Goal: Task Accomplishment & Management: Use online tool/utility

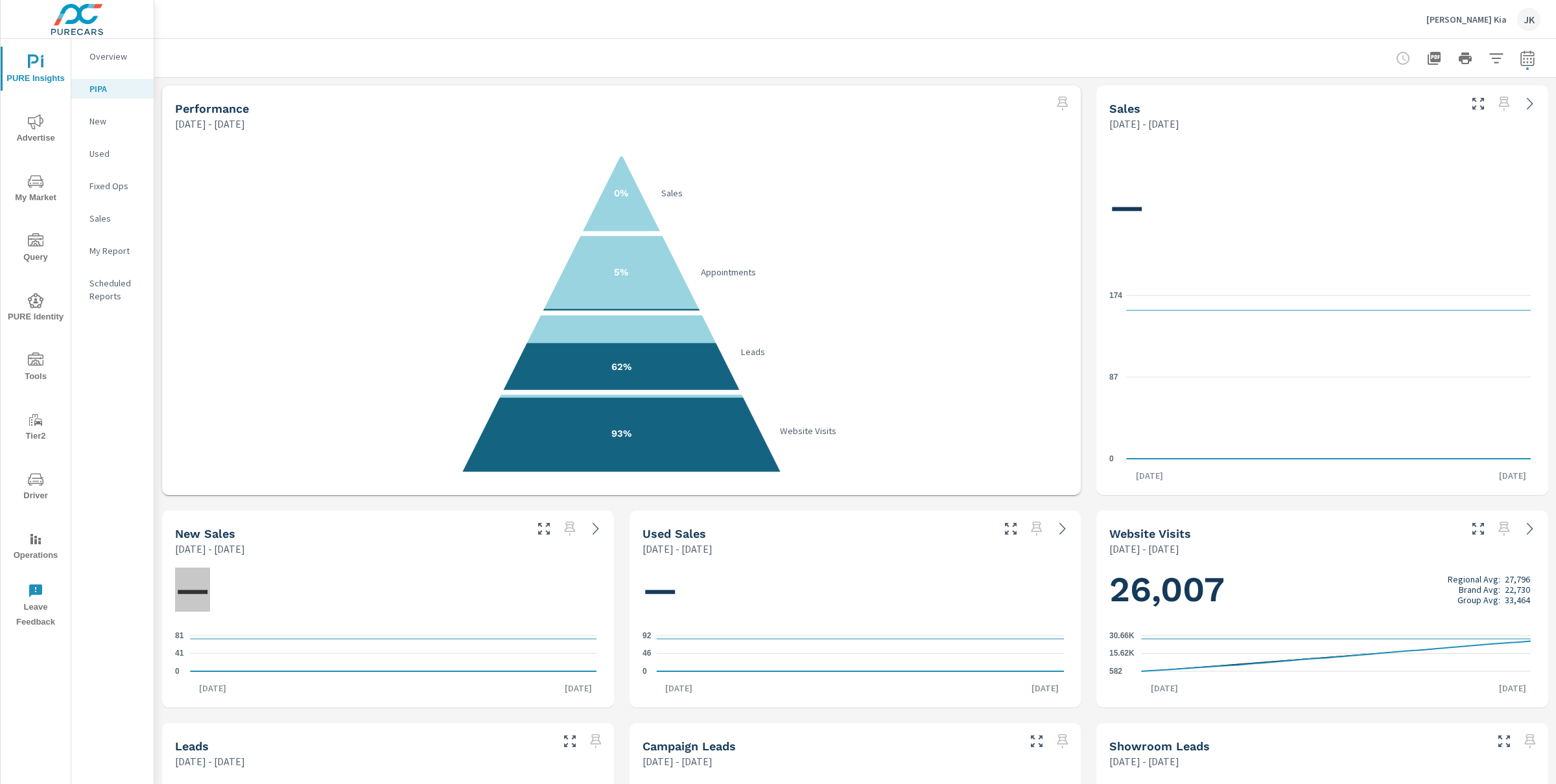
scroll to position [3, 0]
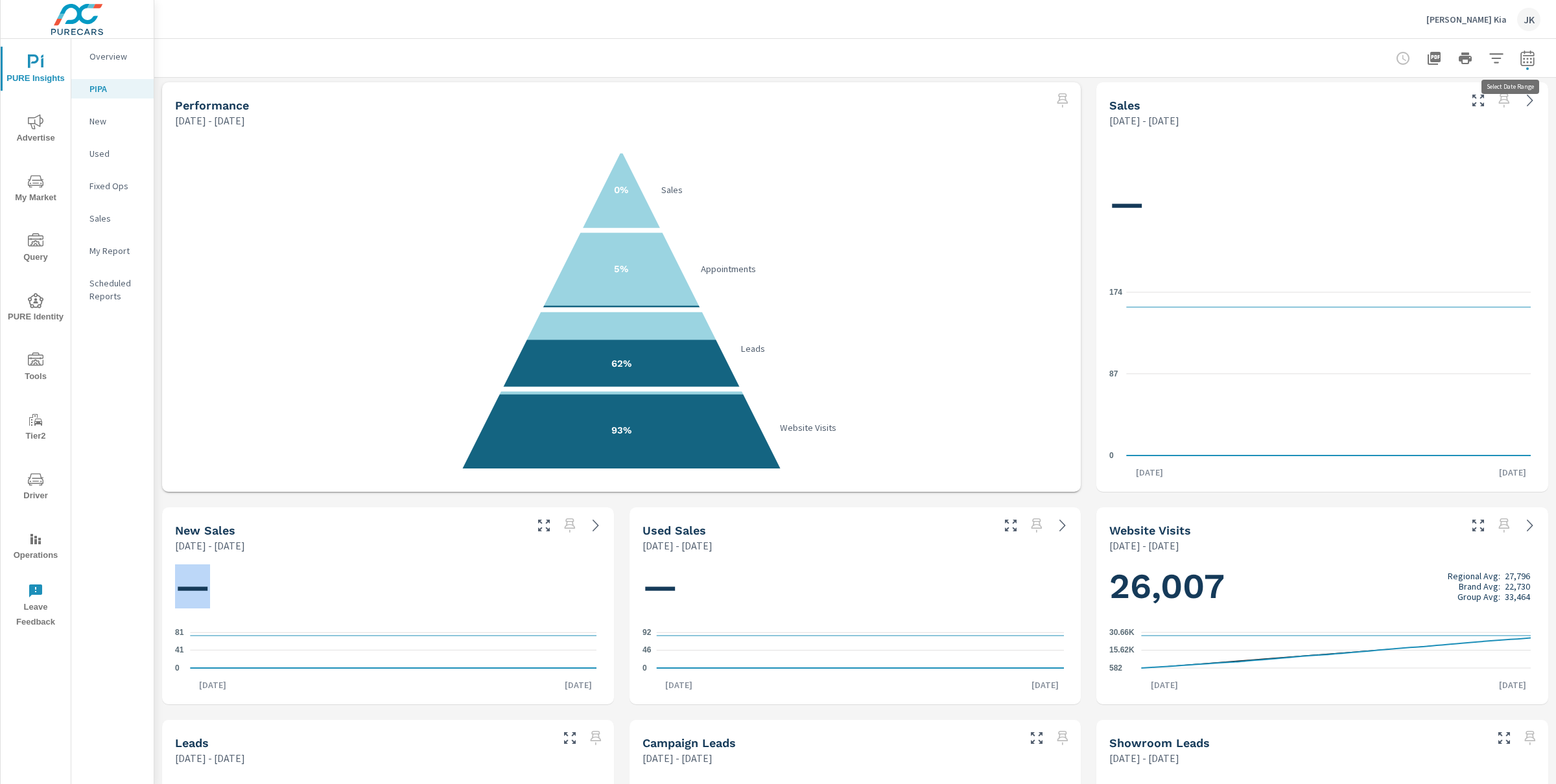
click at [1519, 58] on icon "button" at bounding box center [1527, 58] width 15 height 15
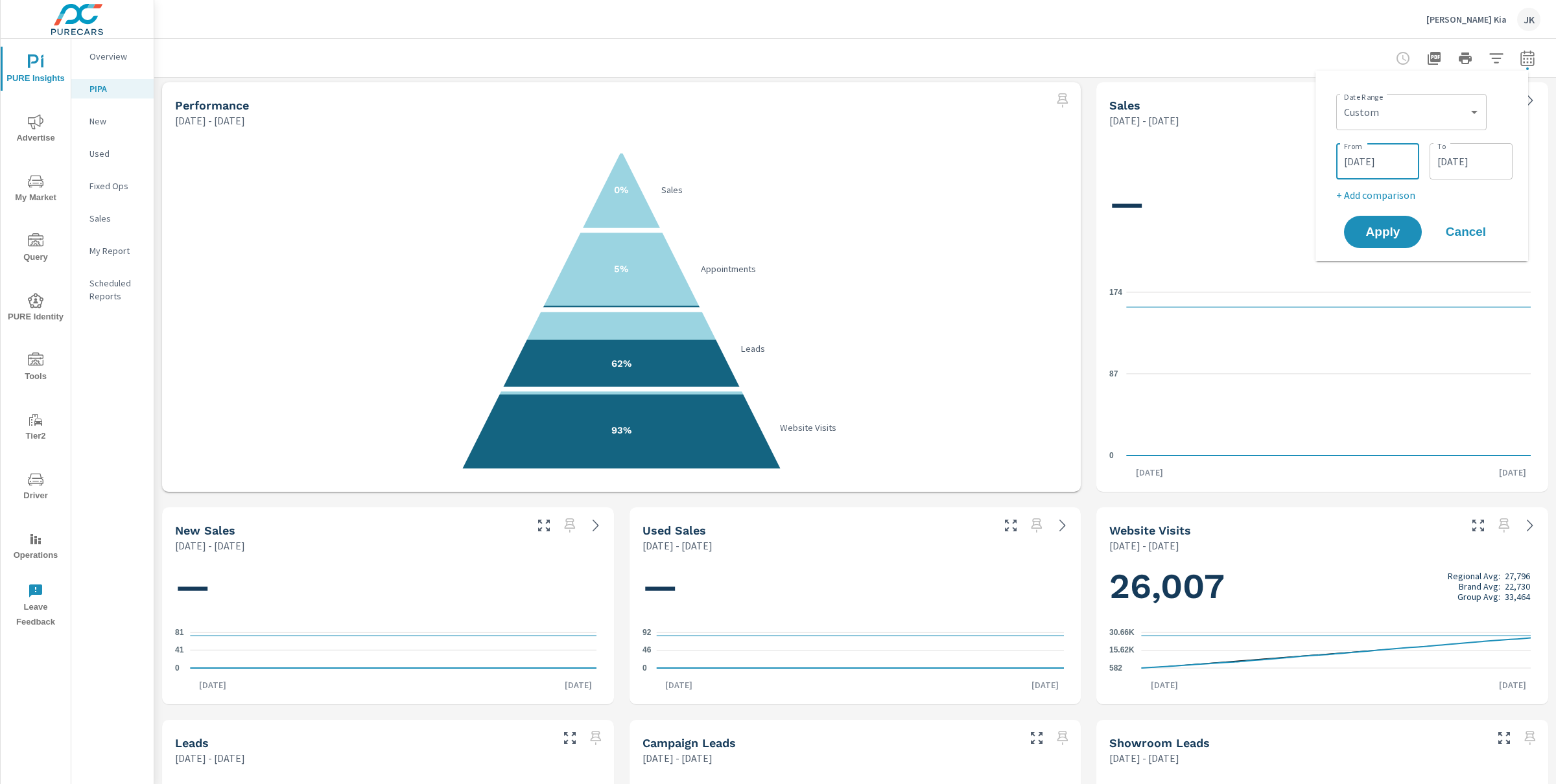
click at [1388, 155] on input "[DATE]" at bounding box center [1377, 161] width 72 height 26
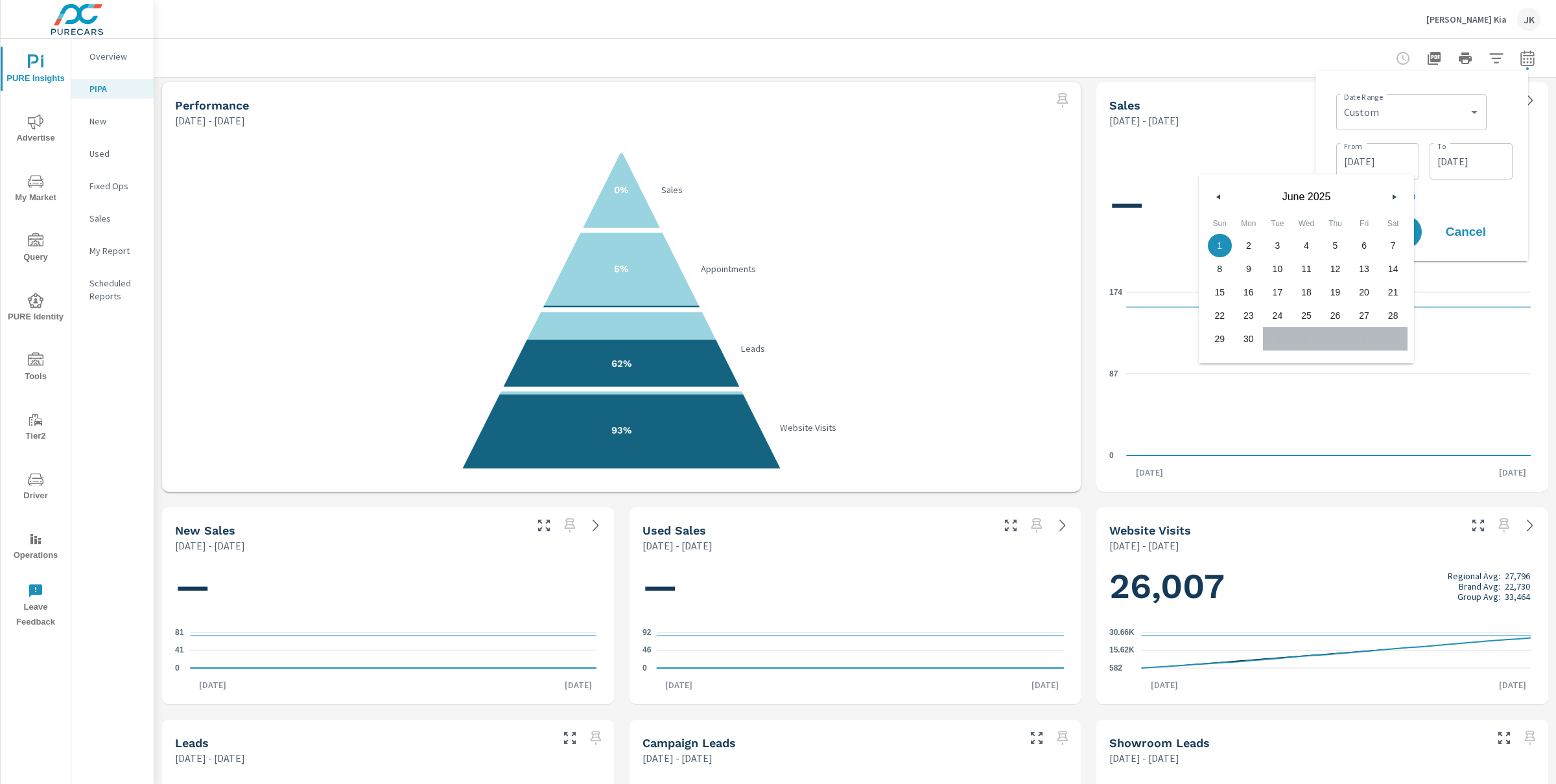
click at [1396, 201] on button "button" at bounding box center [1394, 197] width 15 height 15
click at [1397, 191] on button "button" at bounding box center [1394, 197] width 15 height 15
click at [1452, 163] on input "[DATE]" at bounding box center [1471, 161] width 72 height 26
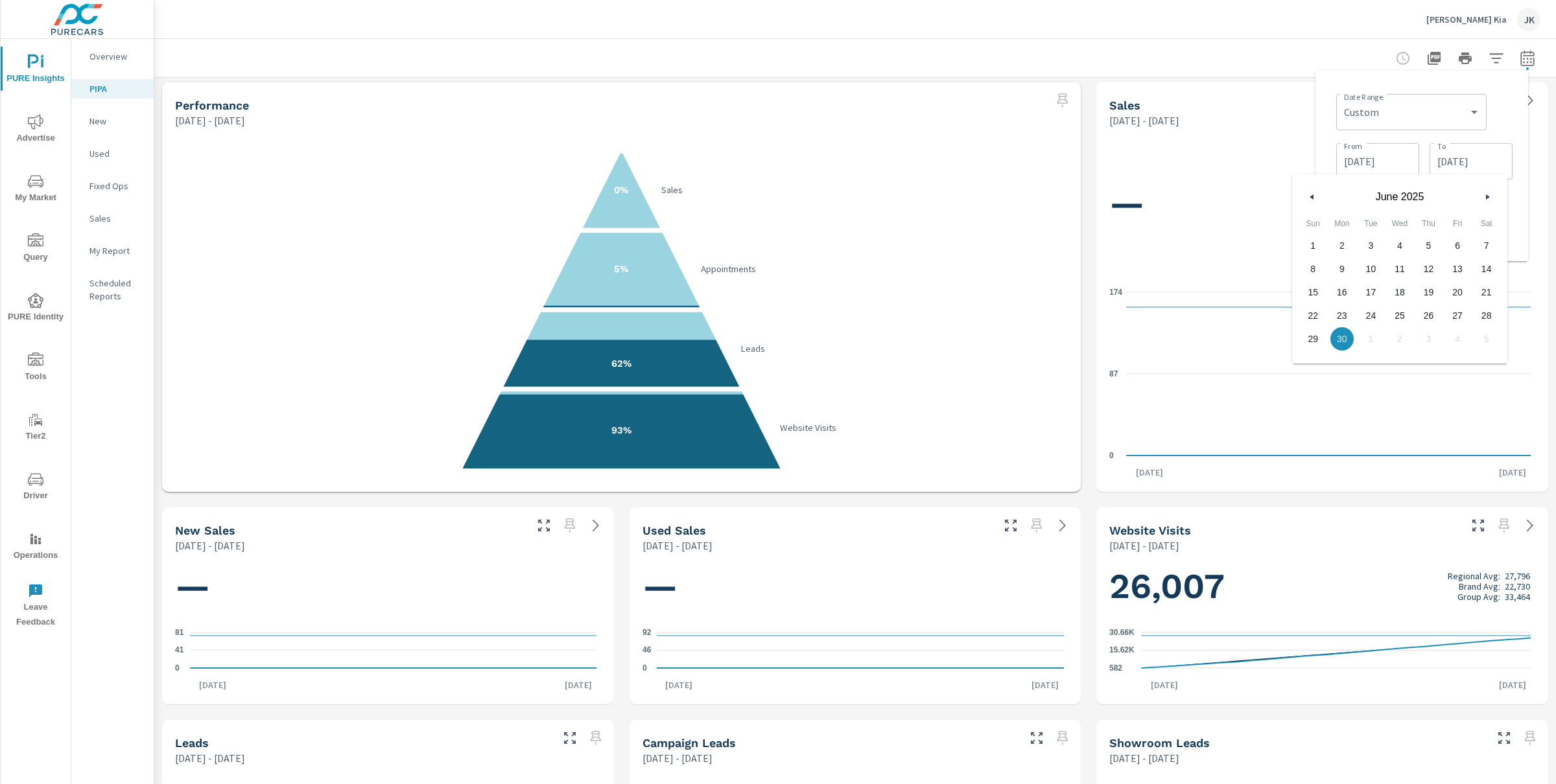
click at [1489, 200] on button "button" at bounding box center [1487, 197] width 15 height 15
click at [1312, 370] on span "31" at bounding box center [1313, 362] width 29 height 17
type input "[DATE]"
click at [1411, 157] on input "[DATE]" at bounding box center [1377, 161] width 72 height 26
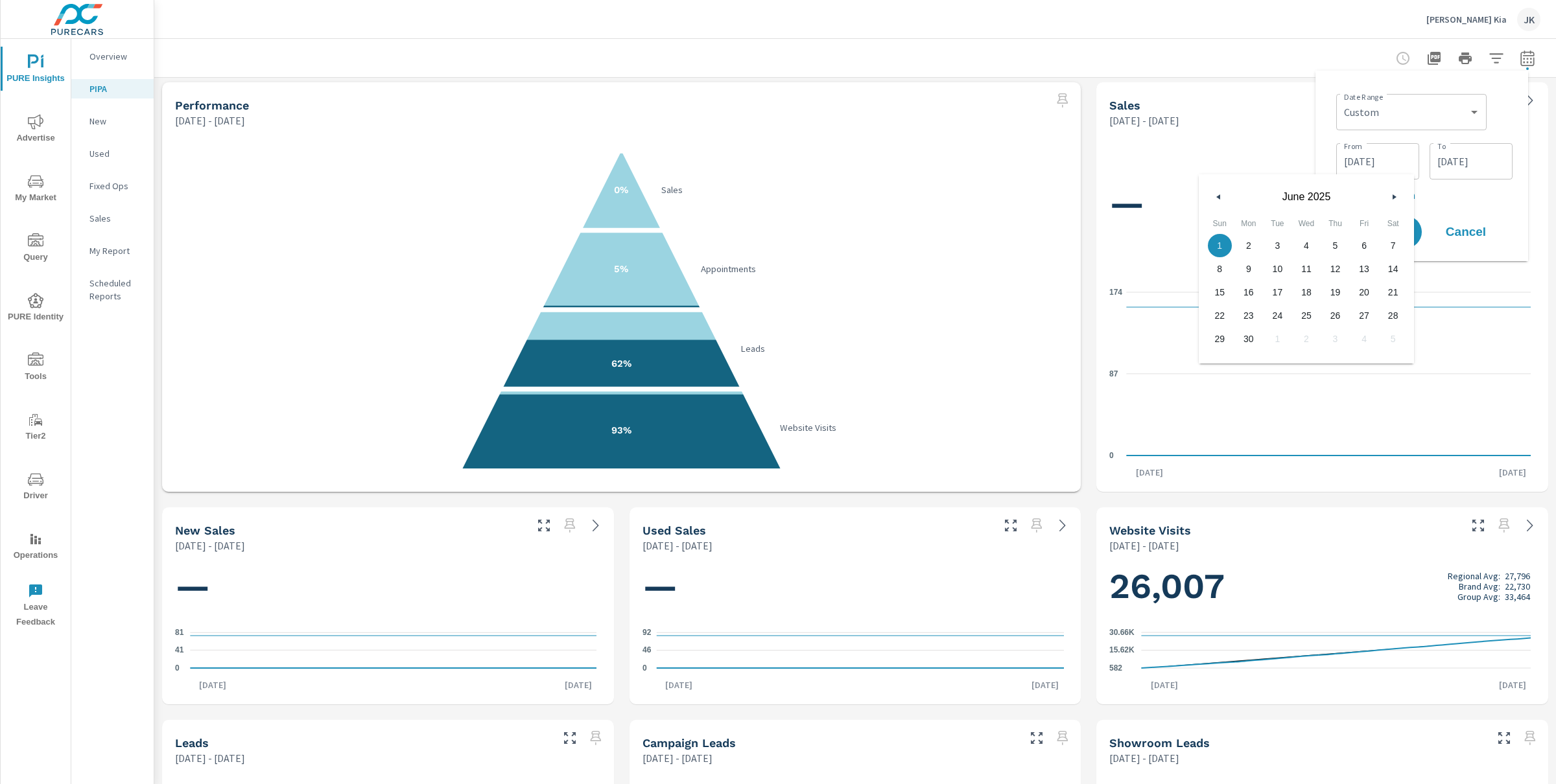
click at [1392, 196] on icon "button" at bounding box center [1395, 196] width 7 height 5
click at [1362, 242] on span "1" at bounding box center [1364, 246] width 29 height 17
type input "[DATE]"
click at [1440, 199] on p "+ Add comparison" at bounding box center [1424, 195] width 177 height 15
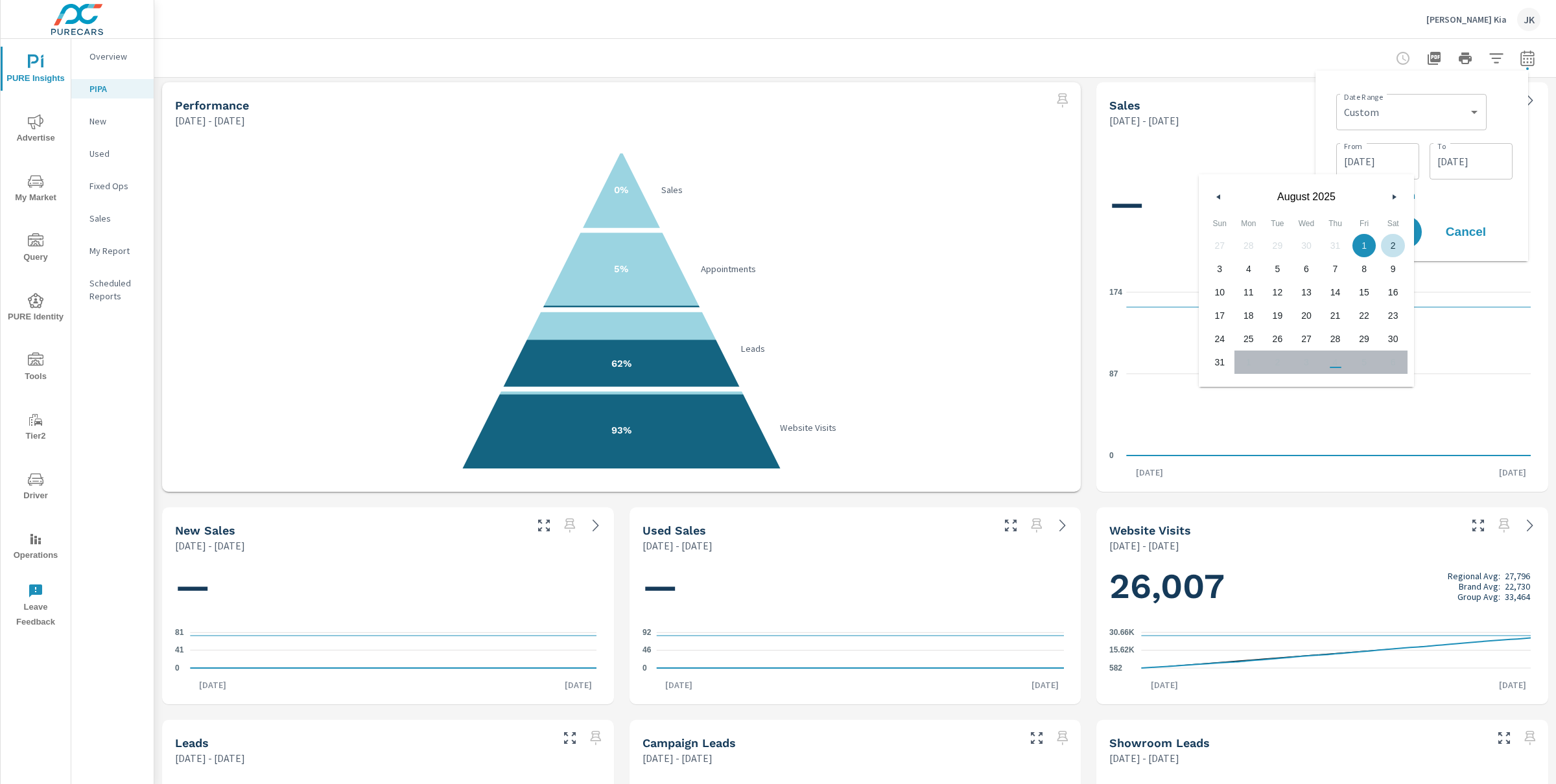
select select "Previous period"
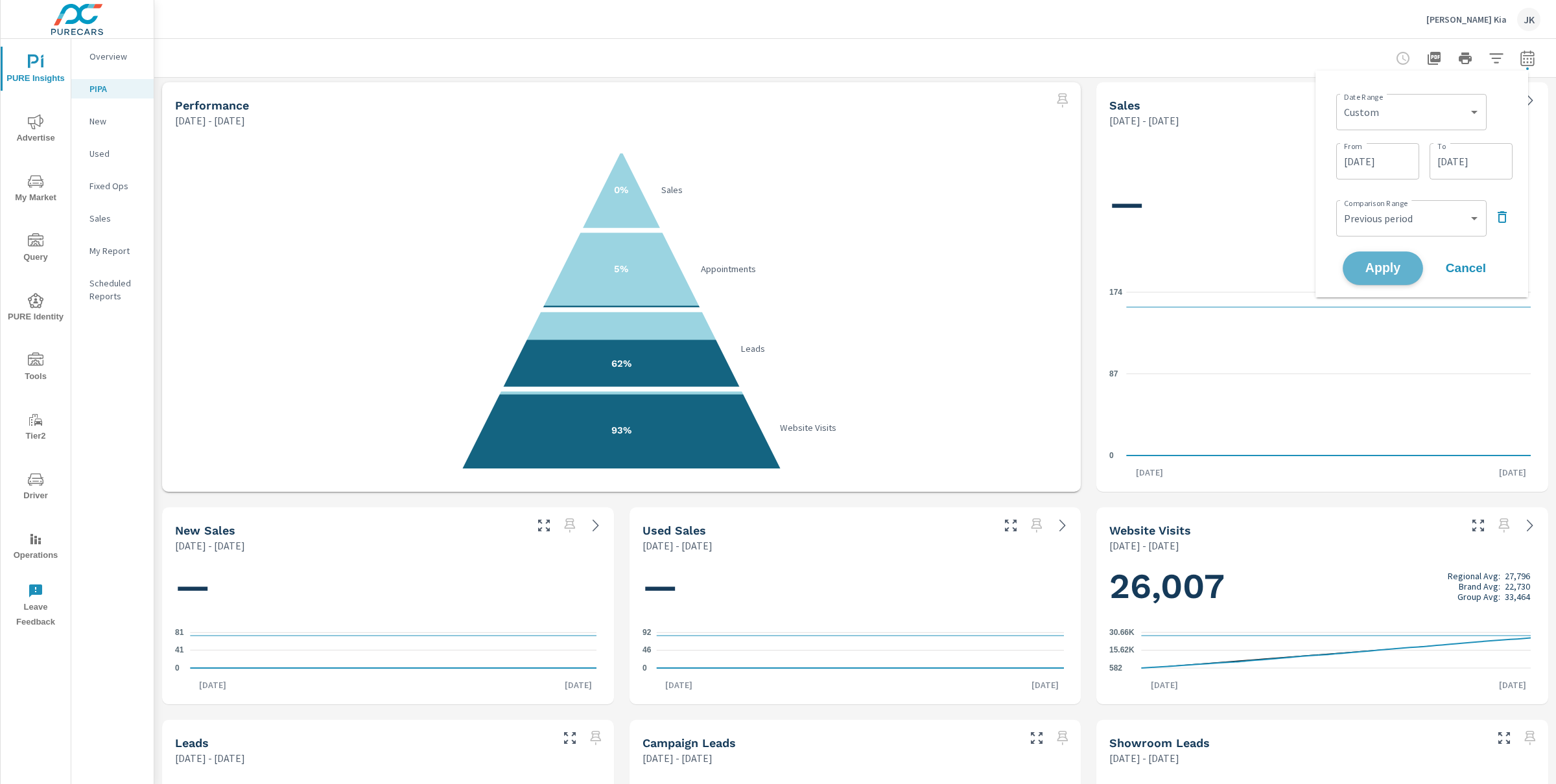
click at [1395, 267] on span "Apply" at bounding box center [1383, 269] width 53 height 12
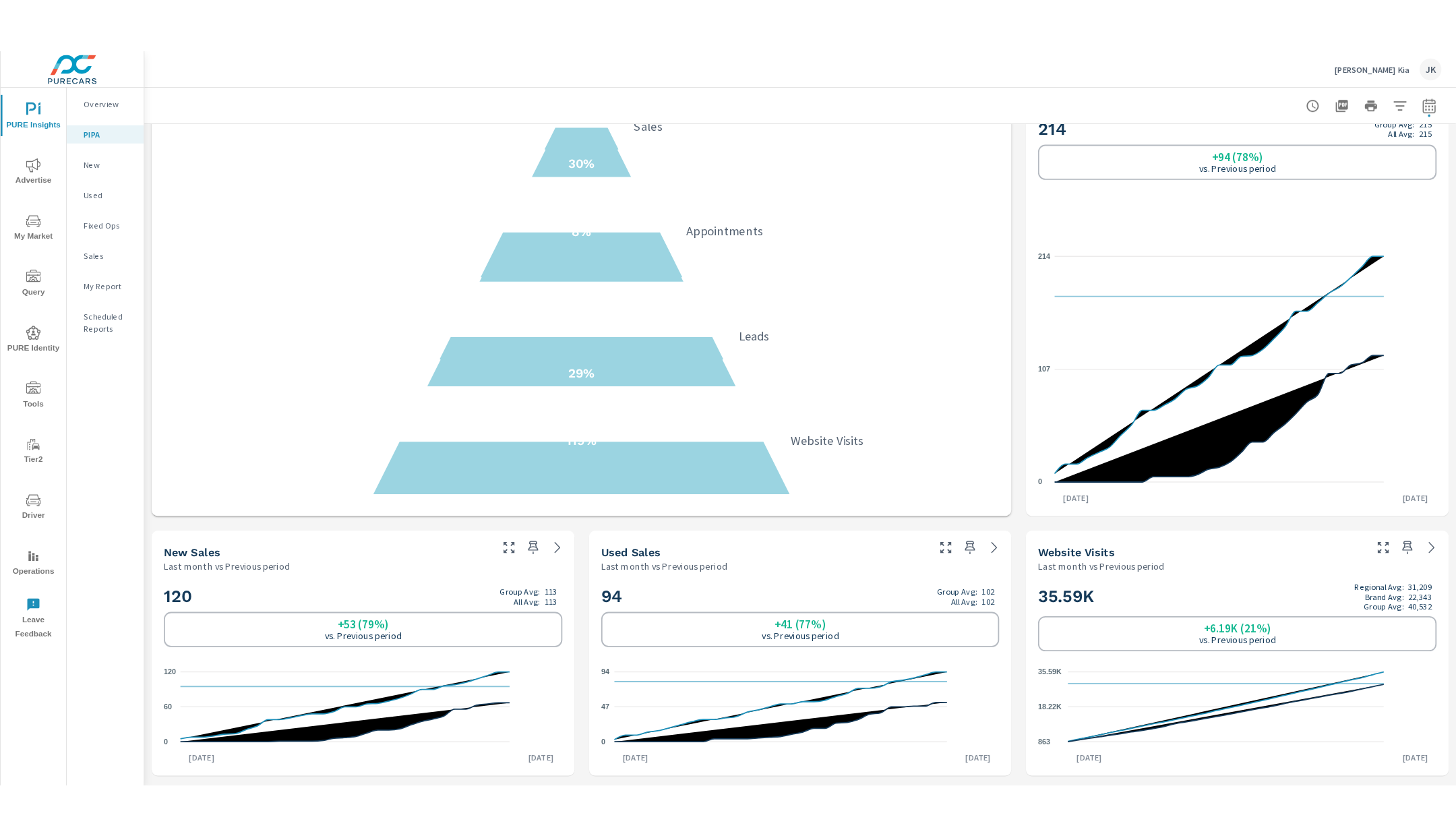
scroll to position [134, 0]
